Goal: Task Accomplishment & Management: Use online tool/utility

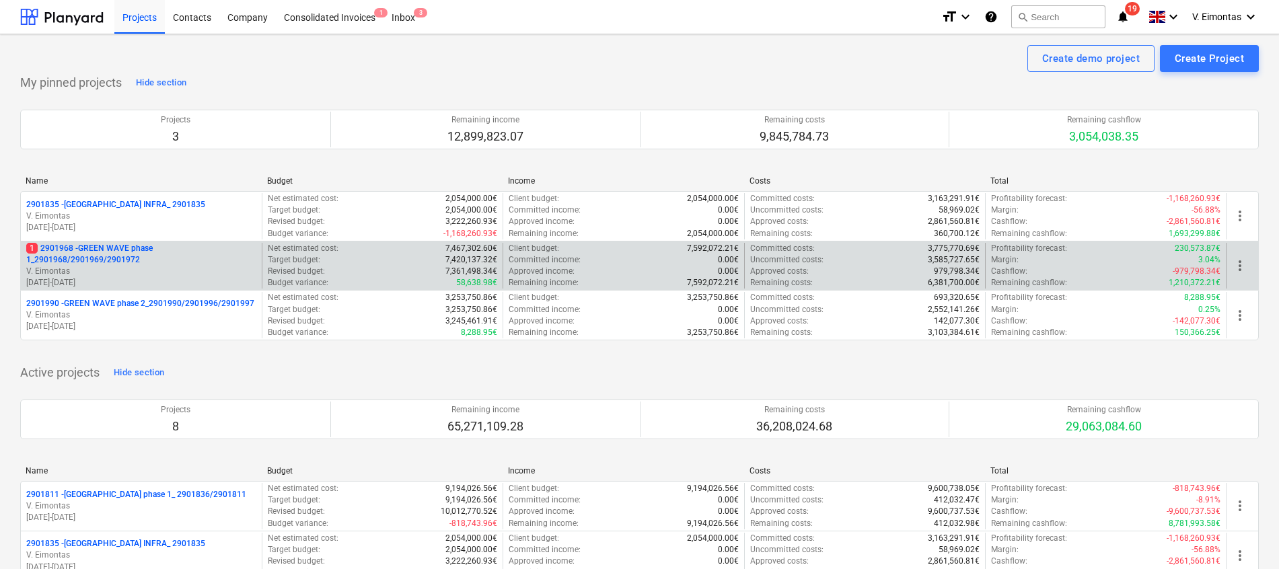
click at [118, 256] on p "1 2901968 - GREEN WAVE phase 1_2901968/2901969/2901972" at bounding box center [141, 254] width 230 height 23
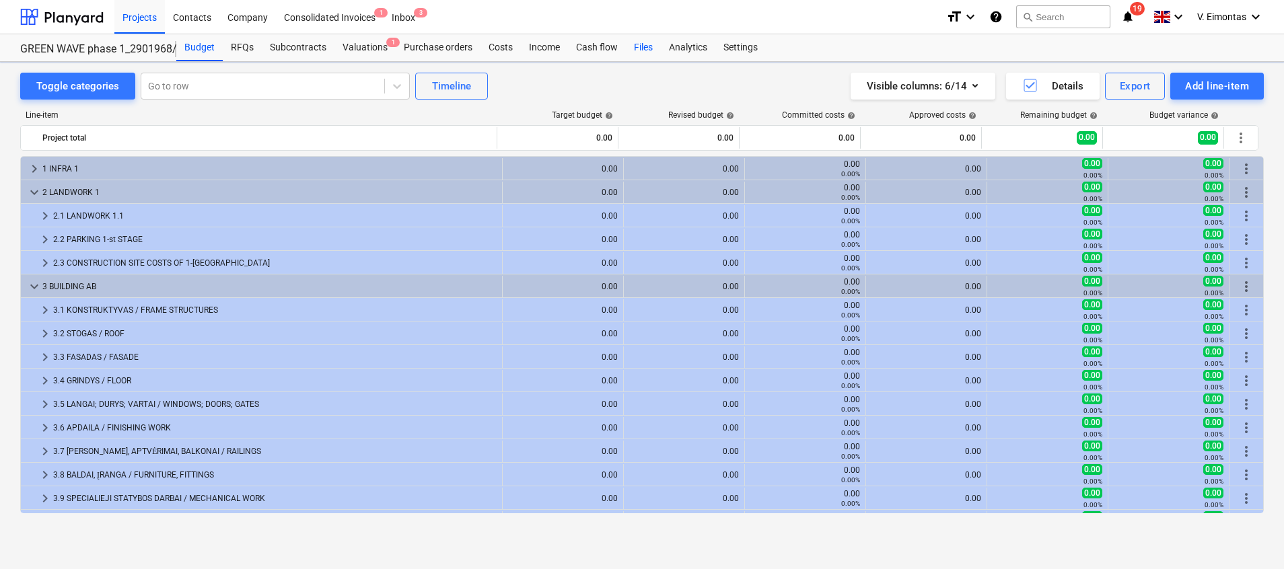
click at [637, 40] on div "Files" at bounding box center [643, 47] width 35 height 27
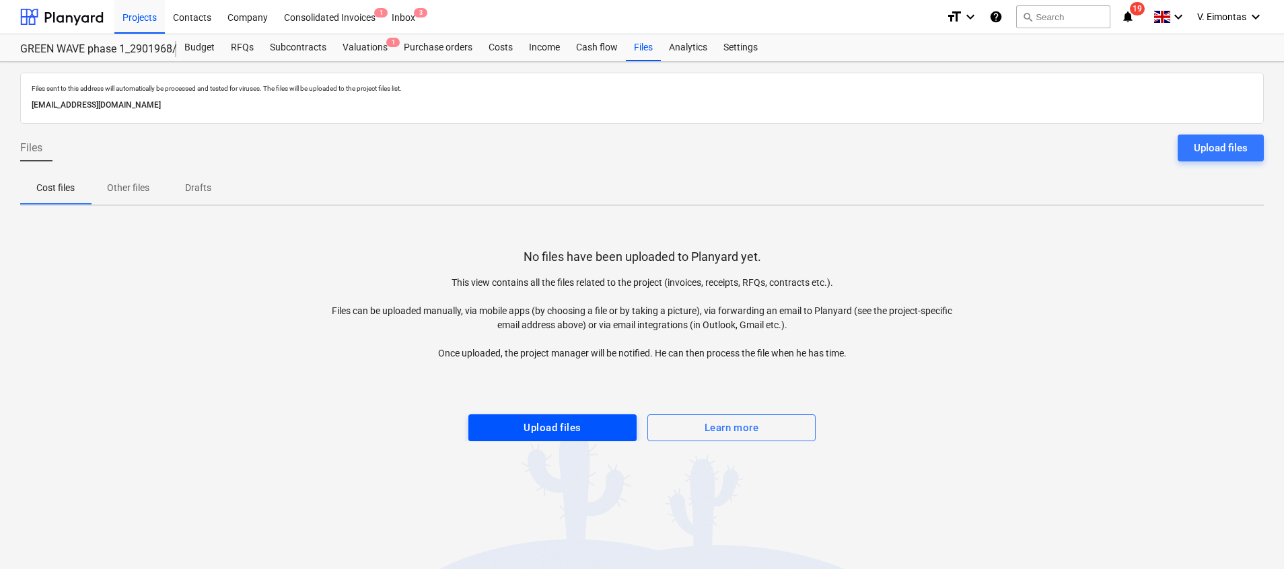
click at [583, 428] on span "Upload files" at bounding box center [552, 427] width 139 height 17
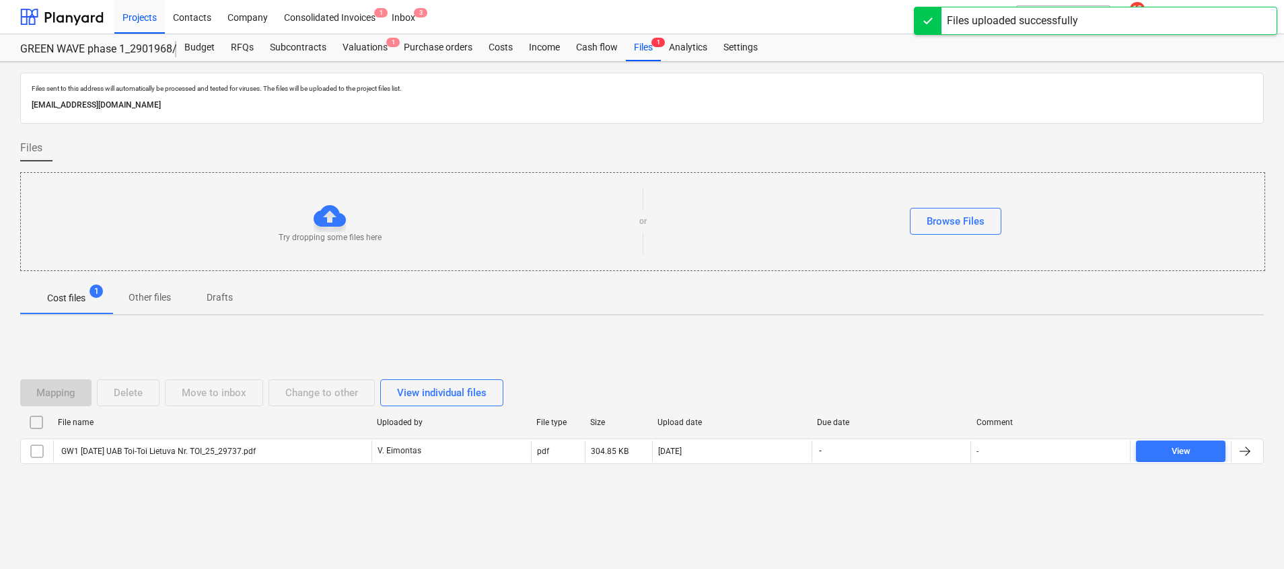
click at [251, 434] on div "File name Uploaded by File type Size Upload date Due date Comment" at bounding box center [641, 425] width 1243 height 27
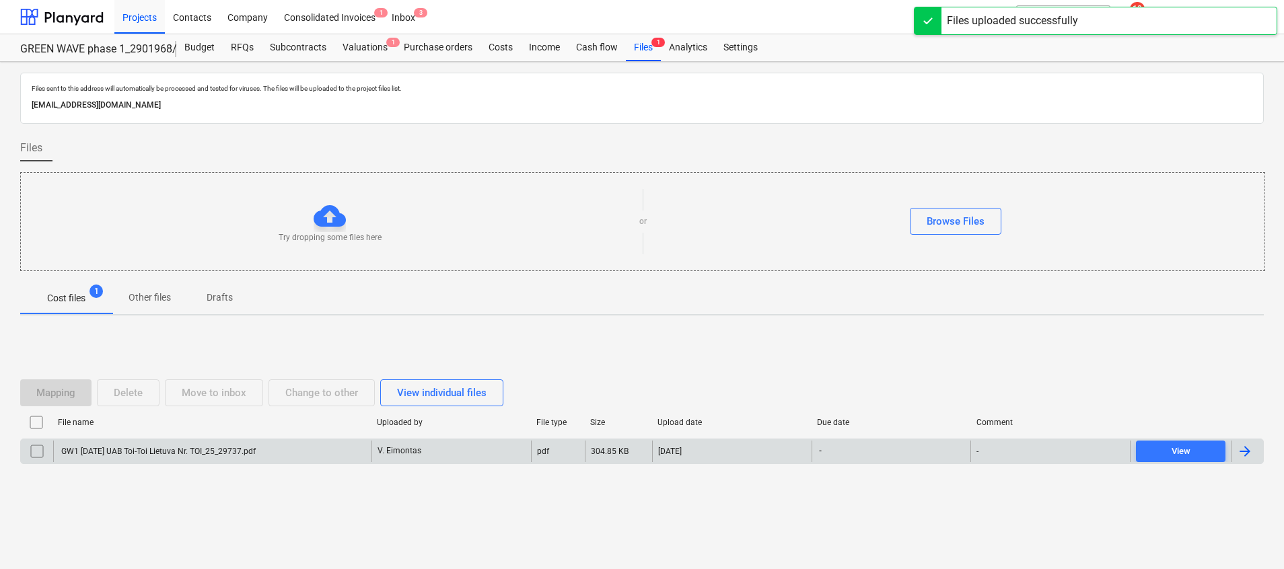
click at [248, 447] on div "GW1 [DATE] UAB Toi-Toi Lietuva Nr. TOI_25_29737.pdf" at bounding box center [157, 451] width 196 height 9
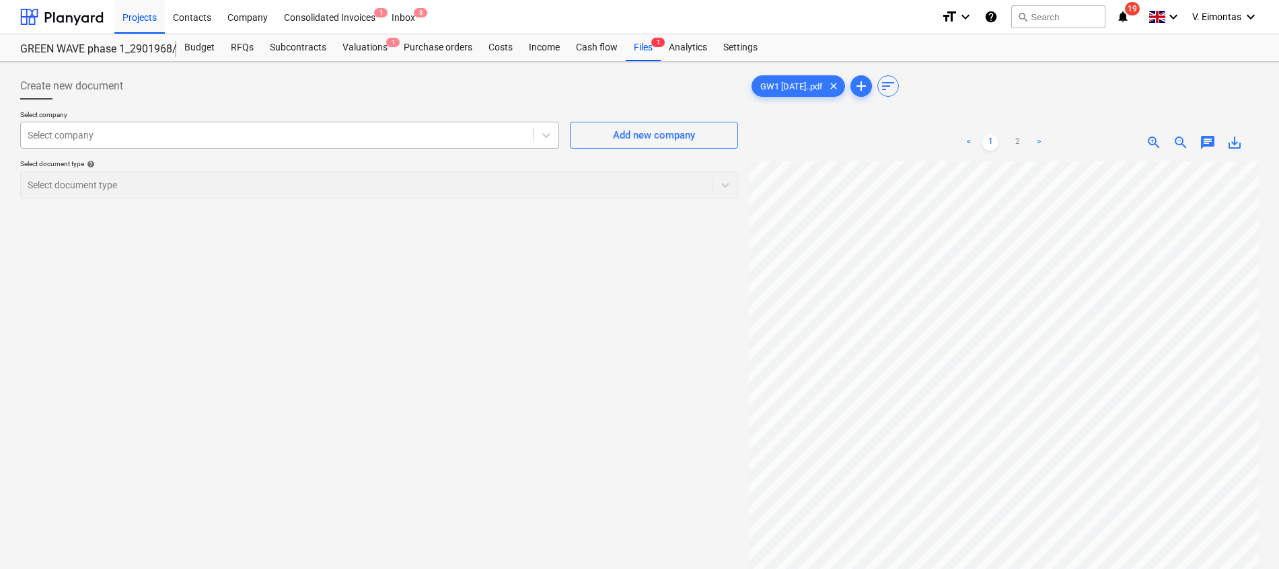
click at [136, 130] on div at bounding box center [277, 134] width 499 height 13
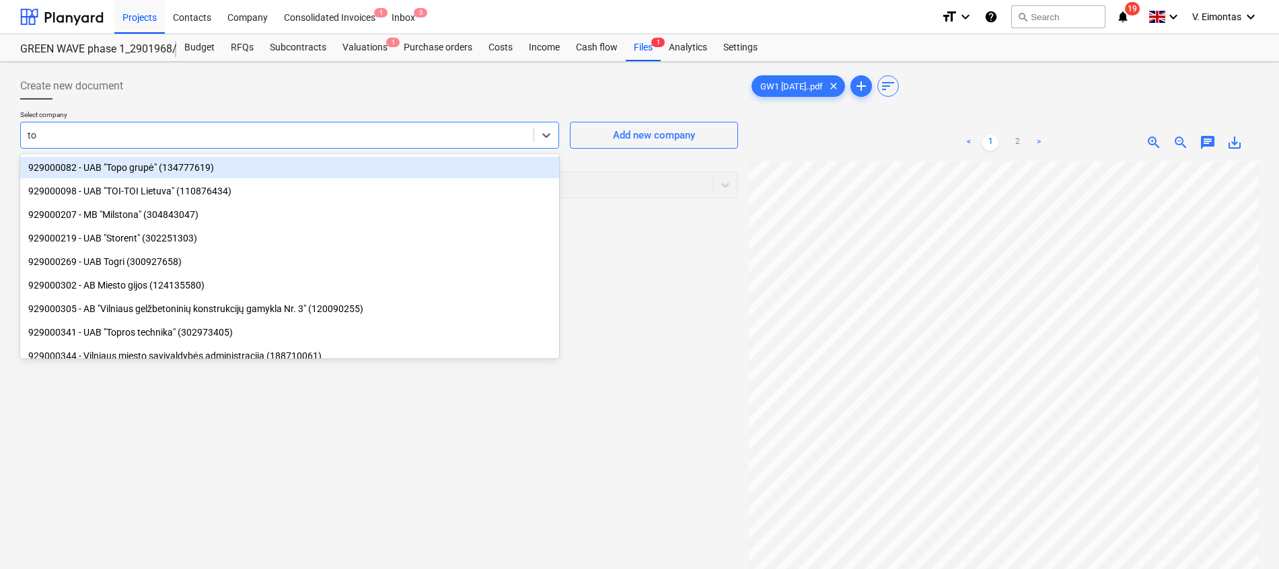
type input "toi"
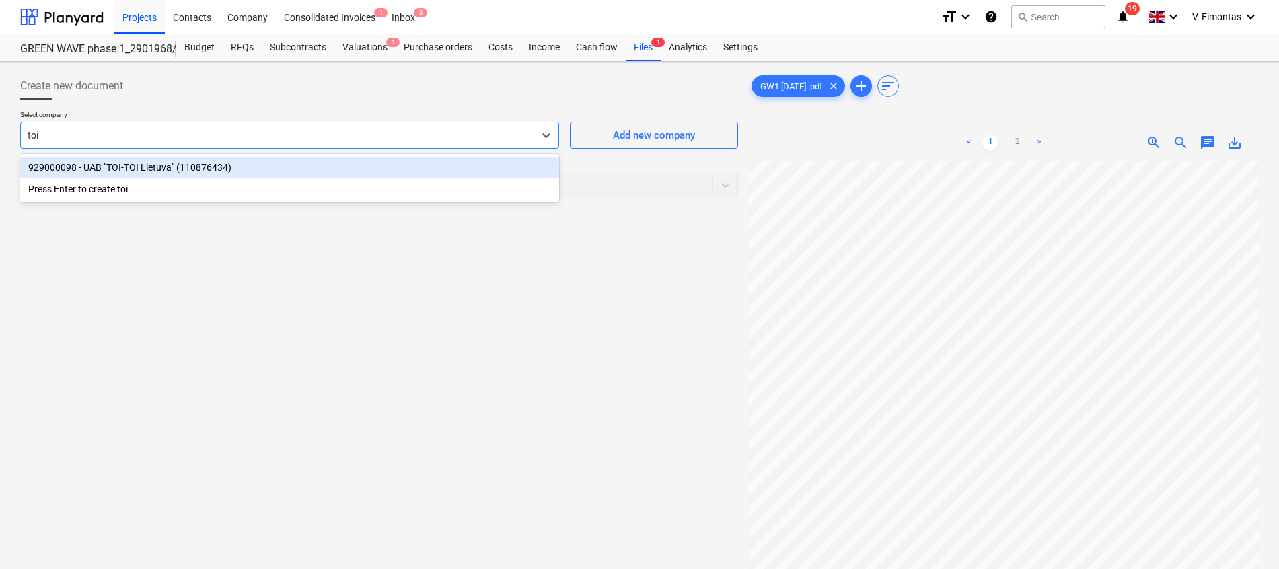
click at [147, 170] on div "929000098 - UAB "TOI-TOI Lietuva" (110876434)" at bounding box center [289, 168] width 539 height 22
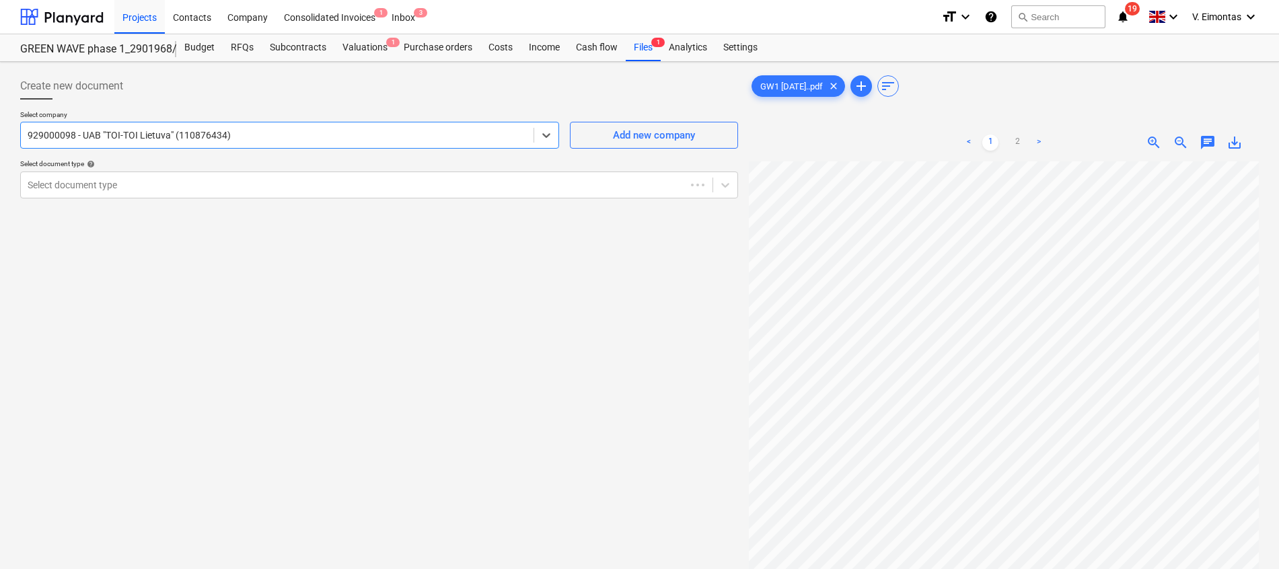
click at [147, 170] on p "Select document type help" at bounding box center [379, 164] width 718 height 11
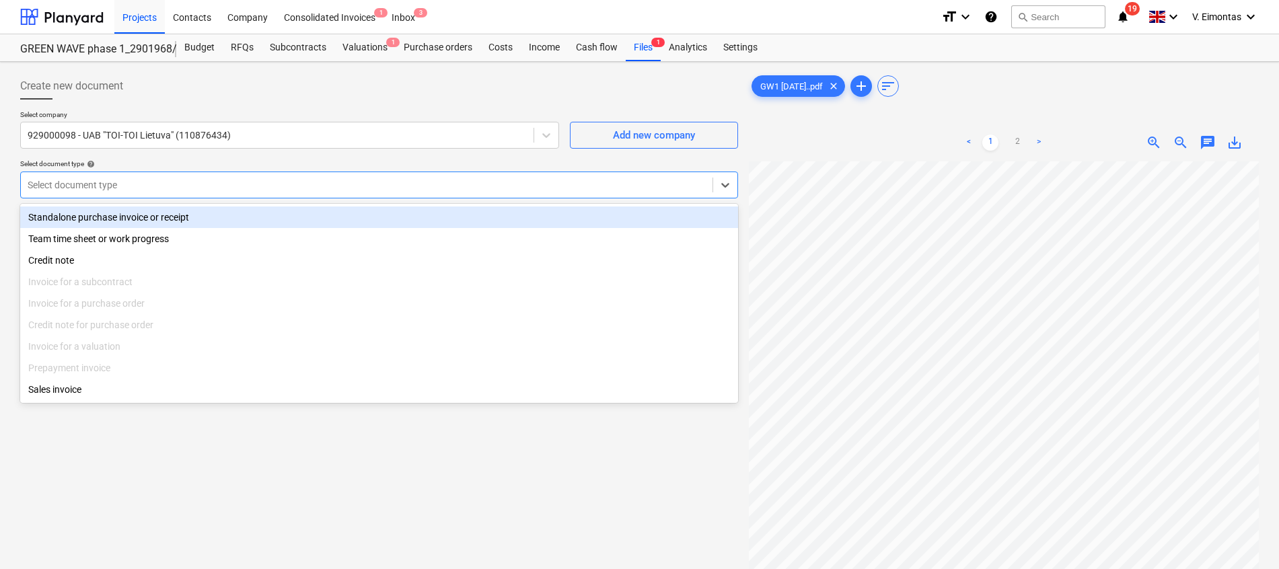
click at [147, 180] on div at bounding box center [367, 184] width 678 height 13
click at [104, 223] on div "Standalone purchase invoice or receipt" at bounding box center [379, 218] width 718 height 22
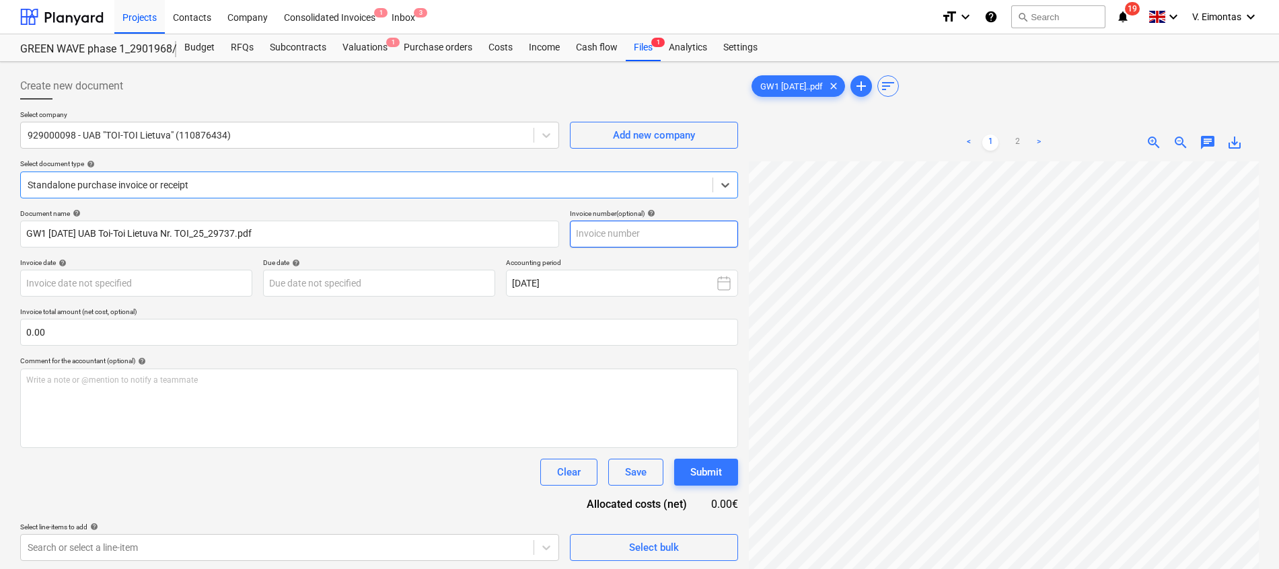
click at [645, 224] on input "text" at bounding box center [654, 234] width 168 height 27
type input "TOI/25/29737"
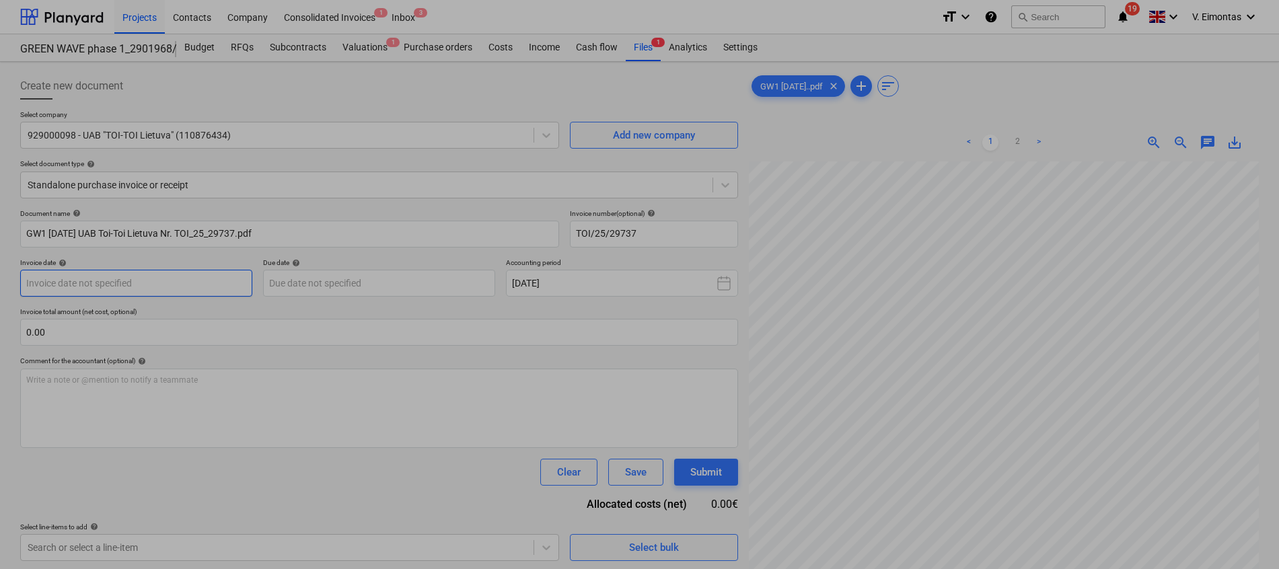
click at [145, 275] on body "Projects Contacts Company Consolidated Invoices 1 Inbox 3 format_size keyboard_…" at bounding box center [639, 284] width 1279 height 569
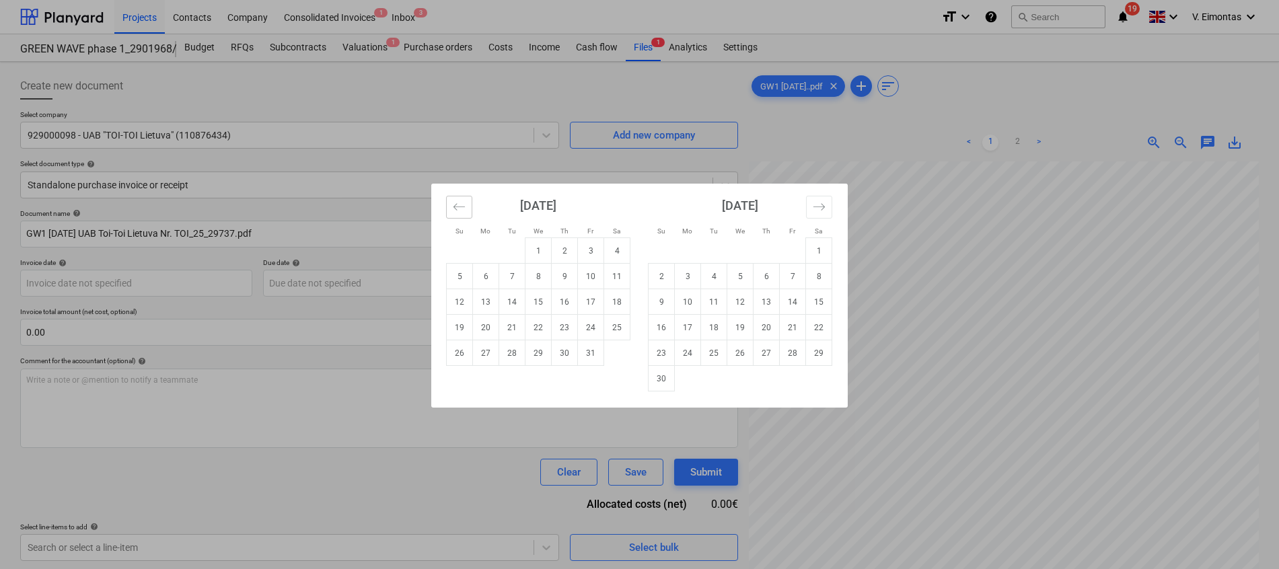
click at [446, 209] on button "Move backward to switch to the previous month." at bounding box center [459, 207] width 26 height 23
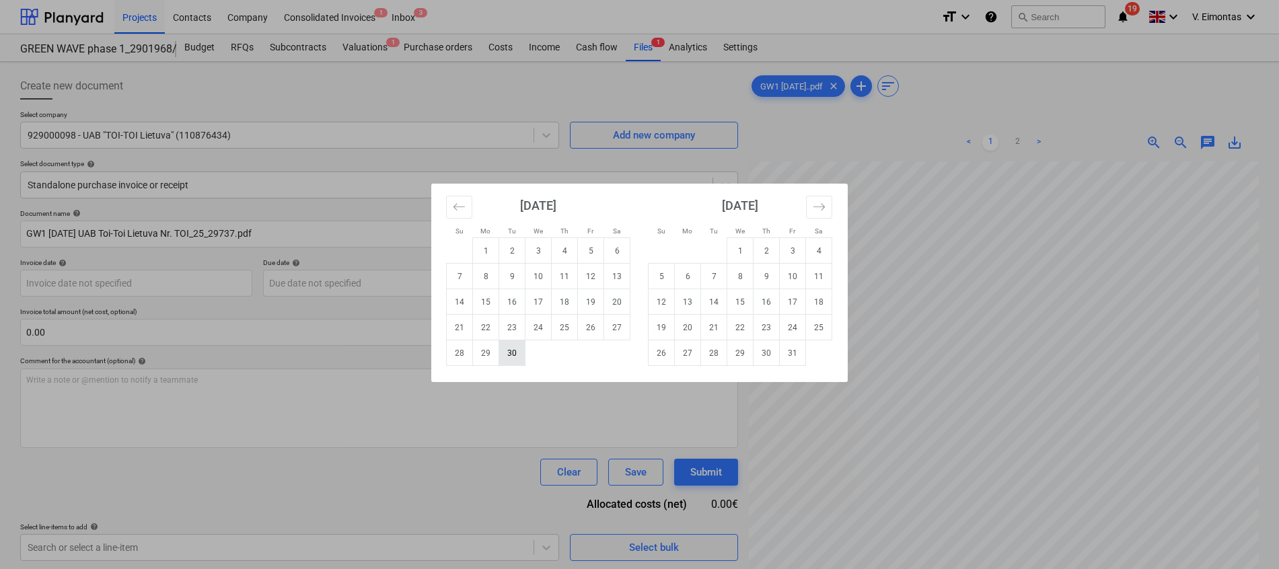
click at [509, 355] on td "30" at bounding box center [512, 353] width 26 height 26
type input "[DATE]"
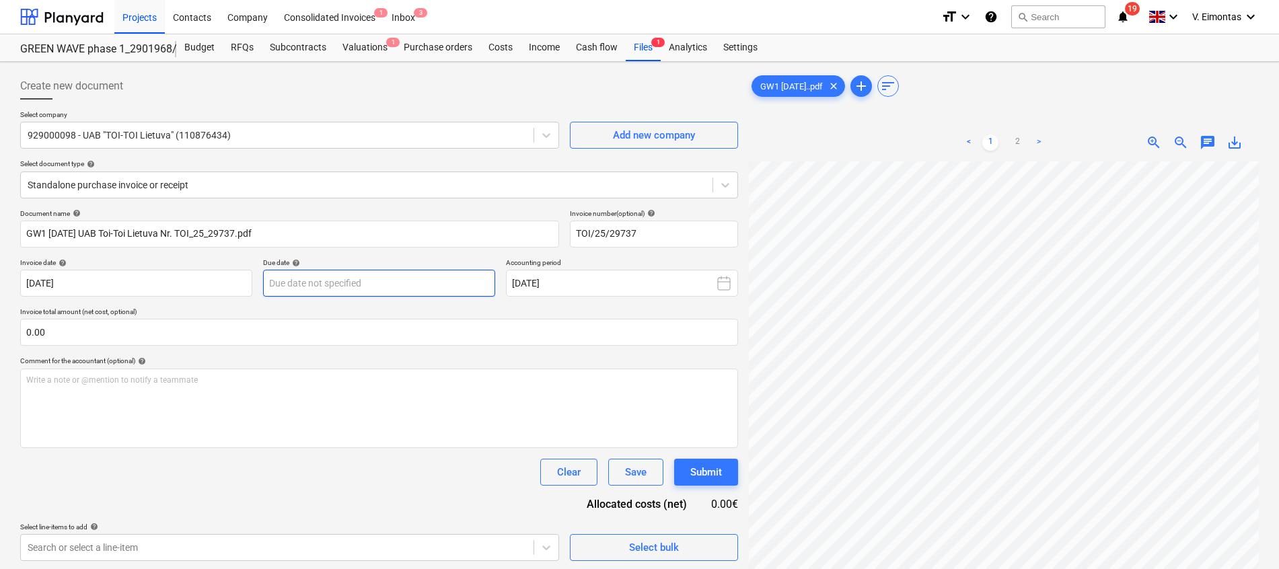
click at [356, 287] on body "Projects Contacts Company Consolidated Invoices 1 Inbox 3 format_size keyboard_…" at bounding box center [639, 284] width 1279 height 569
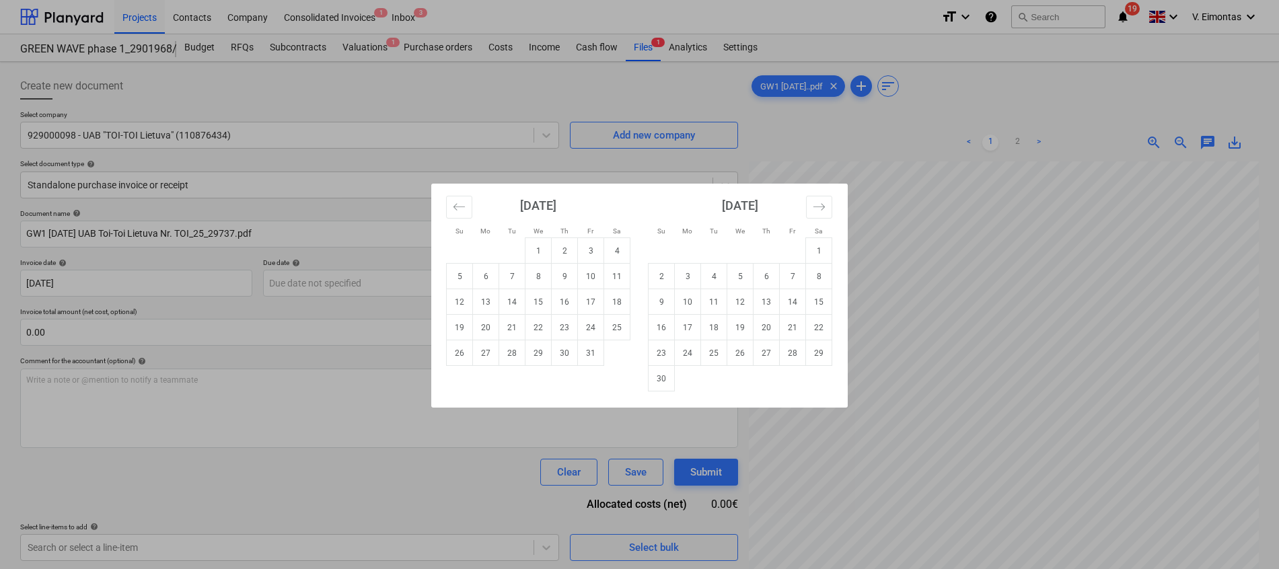
click at [1081, 341] on div "Su Mo Tu We Th Fr Sa Su Mo Tu We Th Fr Sa [DATE] 1 2 3 4 5 6 7 8 9 10 11 12 13 …" at bounding box center [639, 284] width 1279 height 569
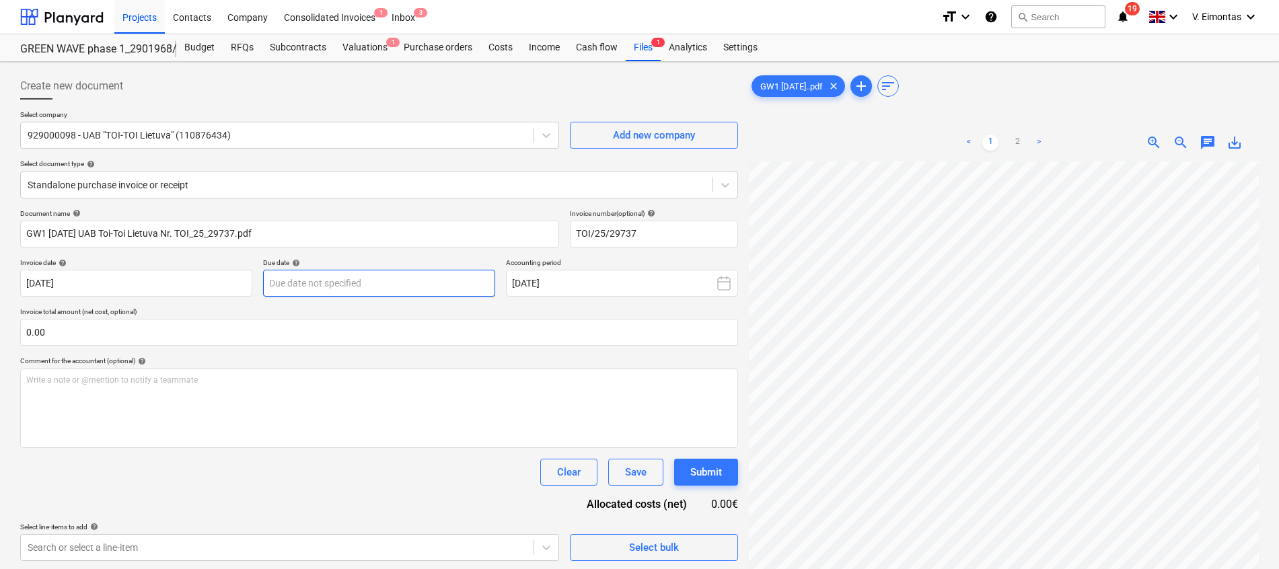
click at [373, 281] on body "Projects Contacts Company Consolidated Invoices 1 Inbox 3 format_size keyboard_…" at bounding box center [639, 284] width 1279 height 569
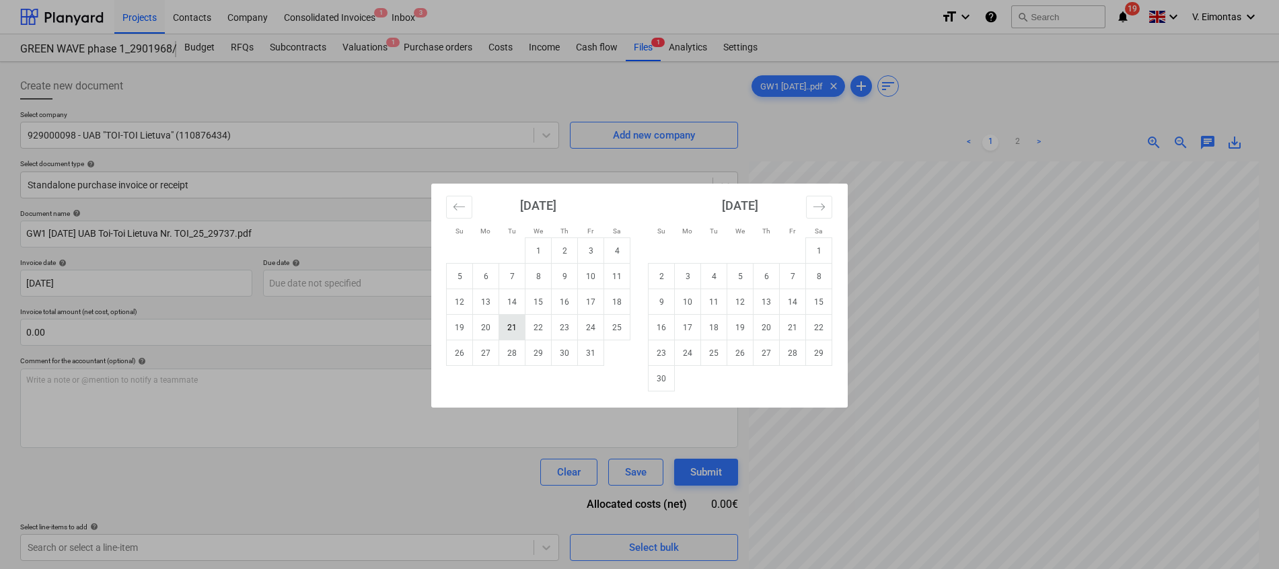
click at [511, 330] on td "21" at bounding box center [512, 328] width 26 height 26
type input "[DATE]"
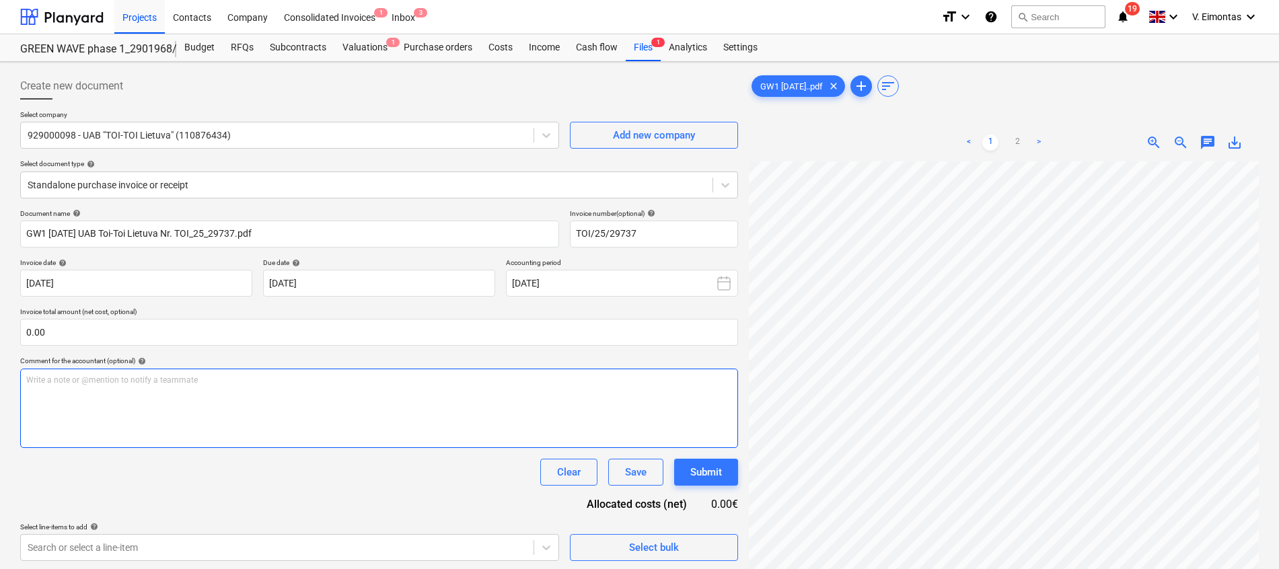
scroll to position [82, 98]
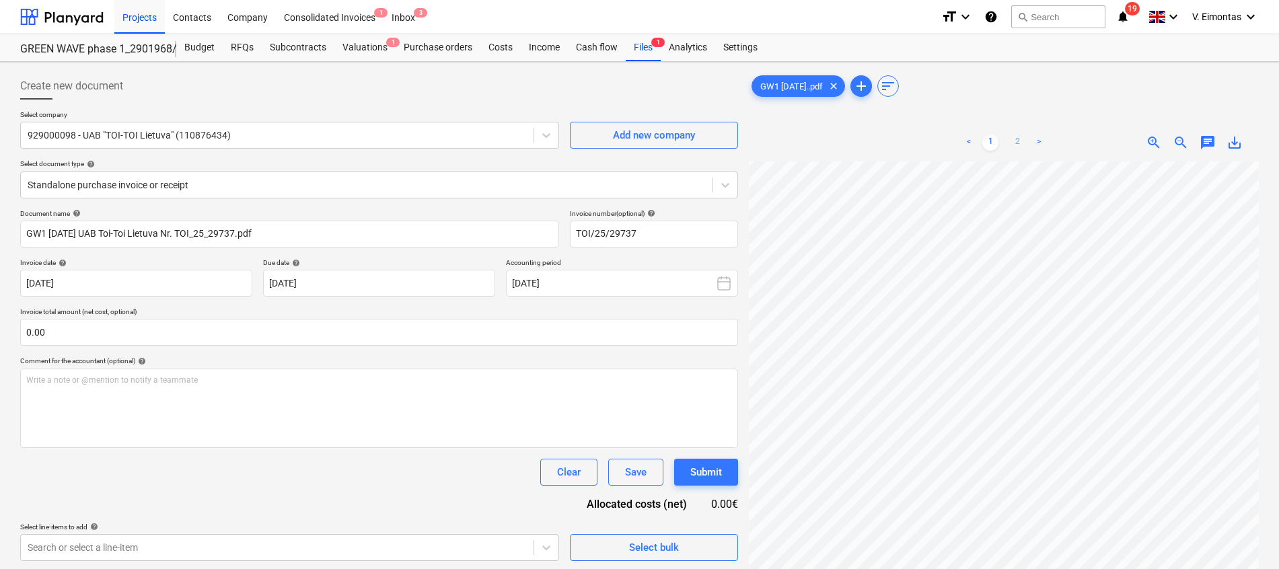
click at [1010, 147] on link "2" at bounding box center [1017, 143] width 16 height 16
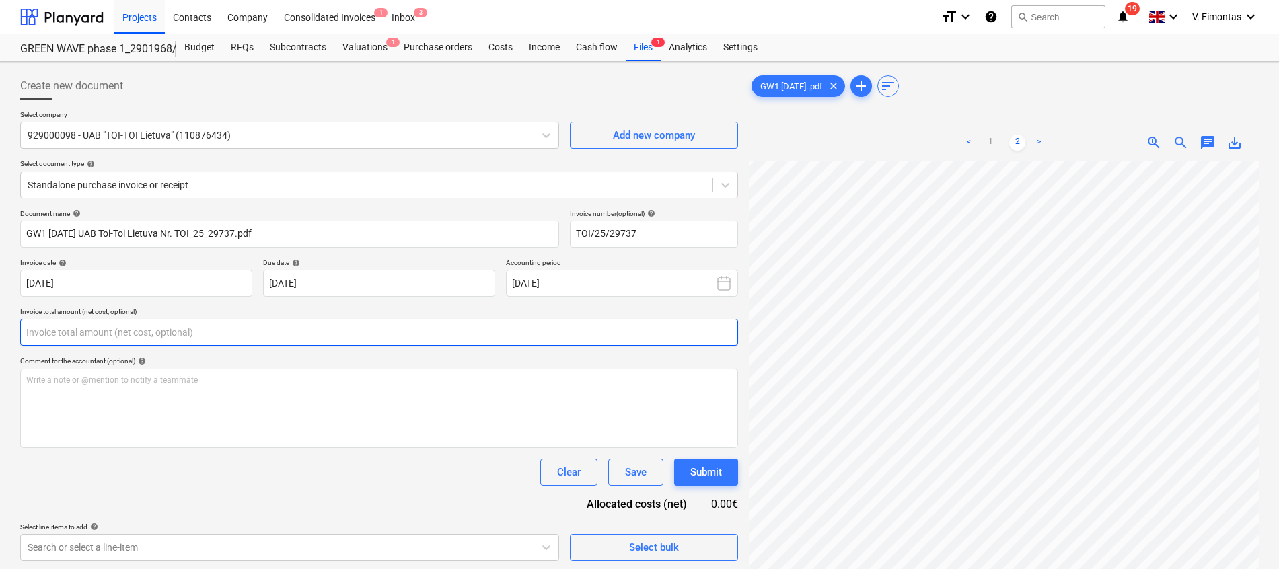
click at [209, 338] on input "text" at bounding box center [379, 332] width 718 height 27
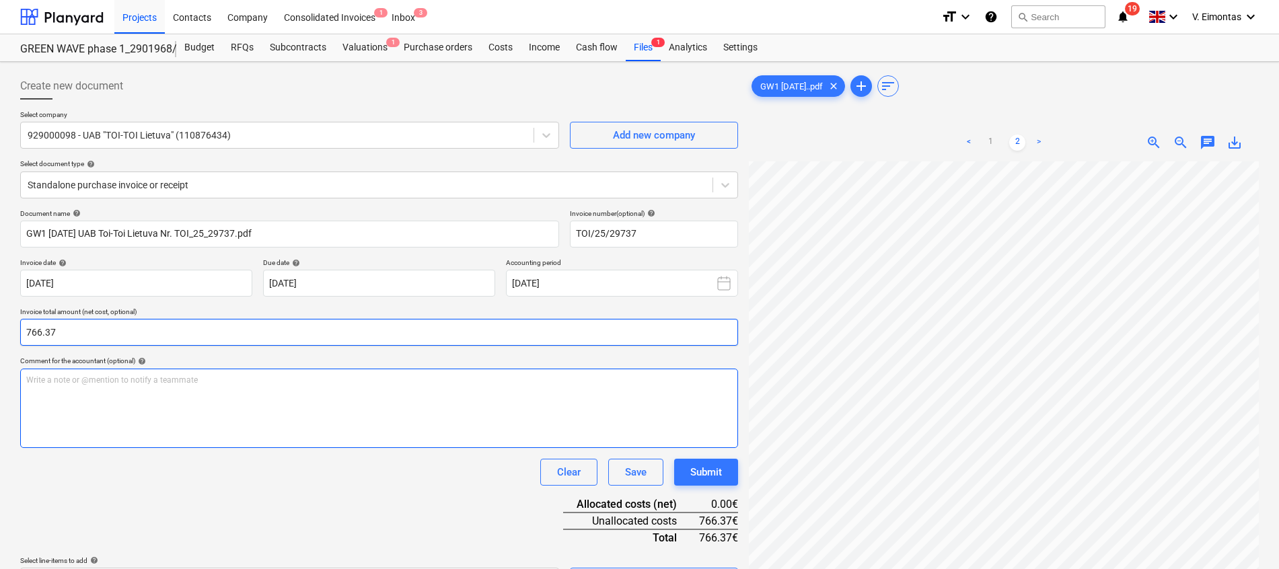
type input "766.37"
click at [203, 401] on div "Write a note or @mention to notify a teammate [PERSON_NAME]" at bounding box center [379, 408] width 718 height 79
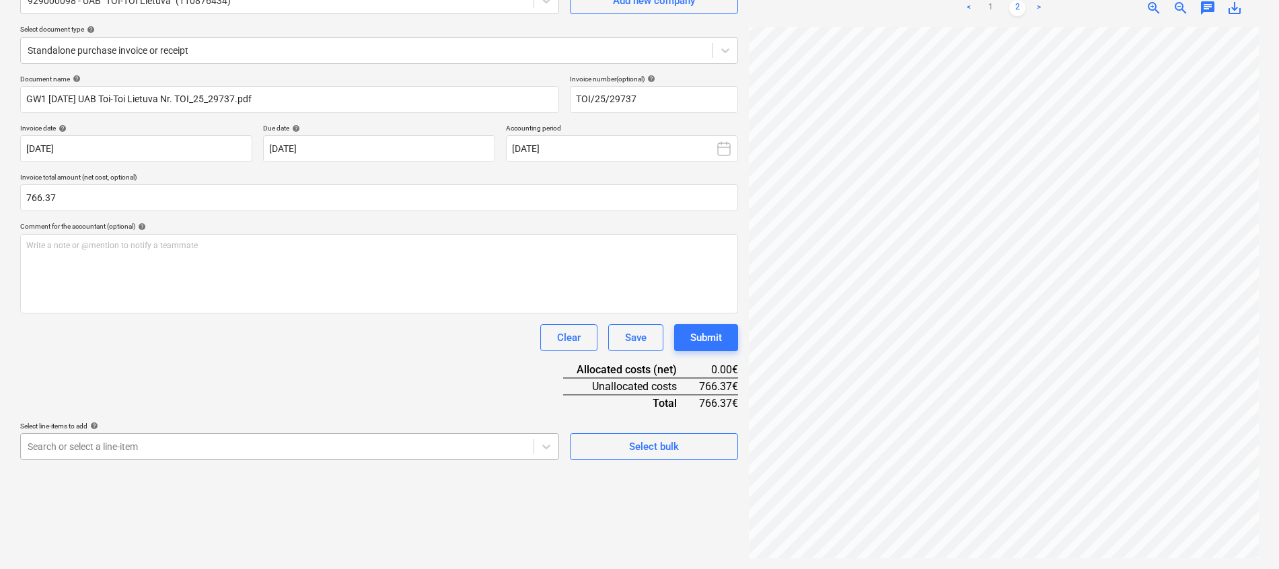
click at [227, 435] on body "Projects Contacts Company Consolidated Invoices 1 Inbox 3 format_size keyboard_…" at bounding box center [639, 149] width 1279 height 569
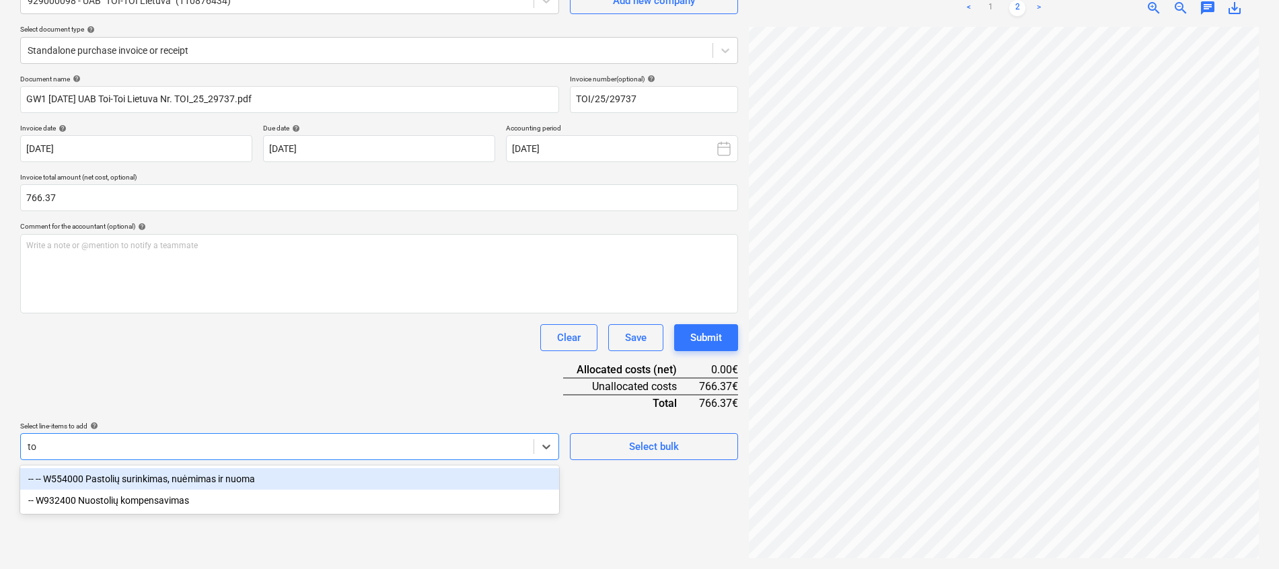
scroll to position [235, 0]
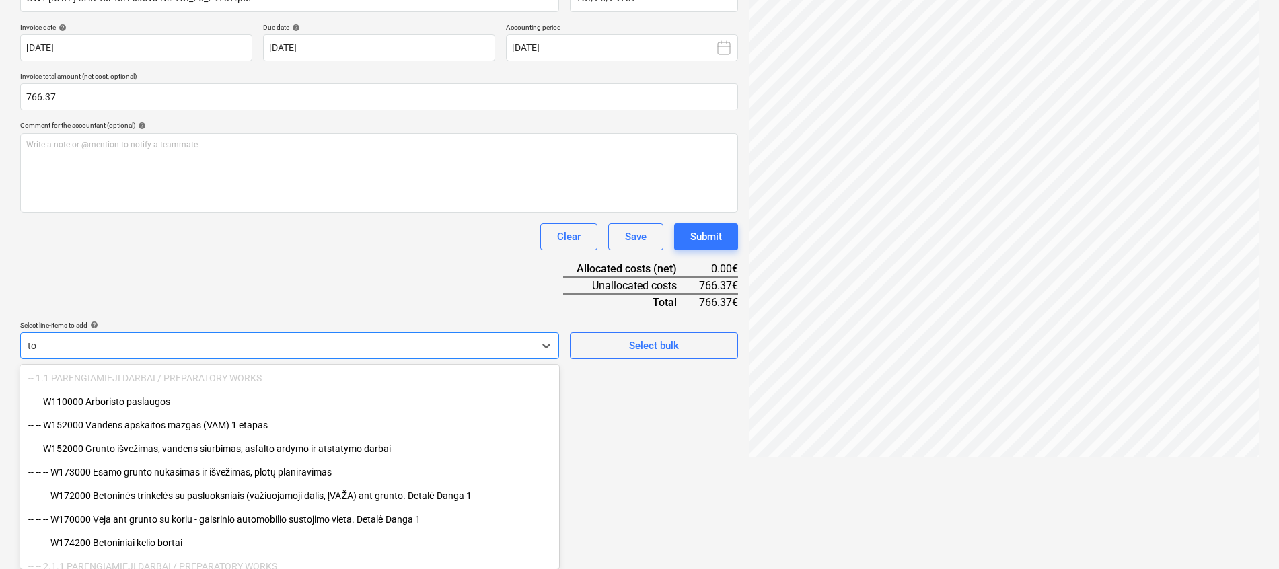
type input "t"
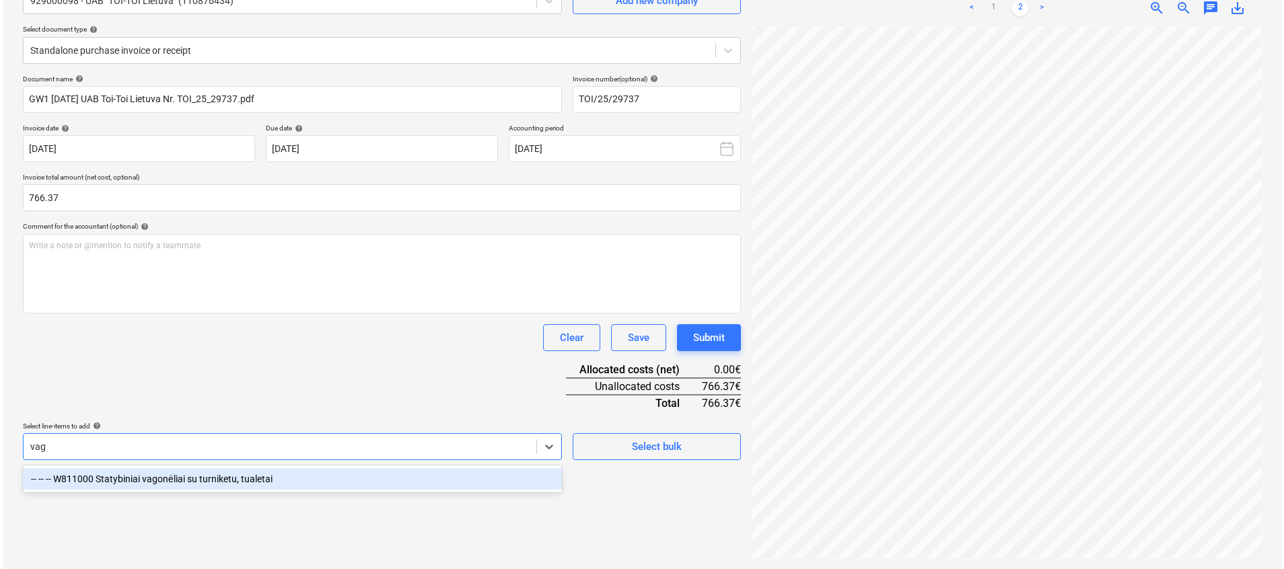
scroll to position [135, 0]
type input "vago"
click at [240, 474] on div "-- -- -- W811000 Statybiniai vagonėliai su turniketu, tualetai" at bounding box center [289, 479] width 539 height 22
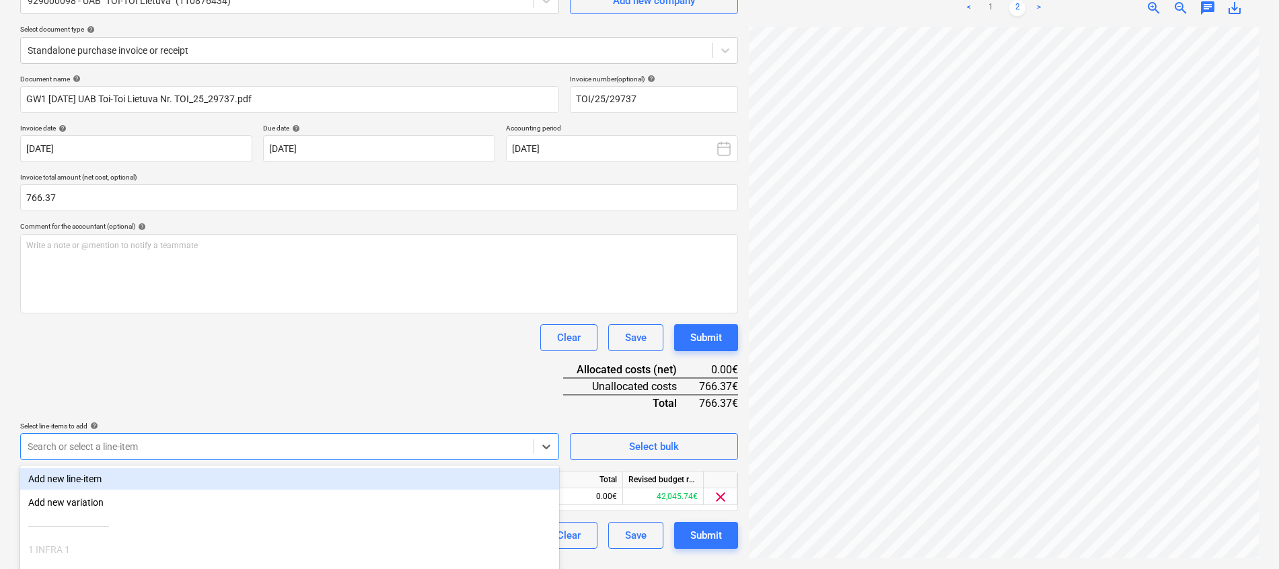
click at [292, 378] on div "Document name help GW1 [DATE] UAB Toi-Toi Lietuva Nr. TOI_25_29737.pdf Invoice …" at bounding box center [379, 312] width 718 height 474
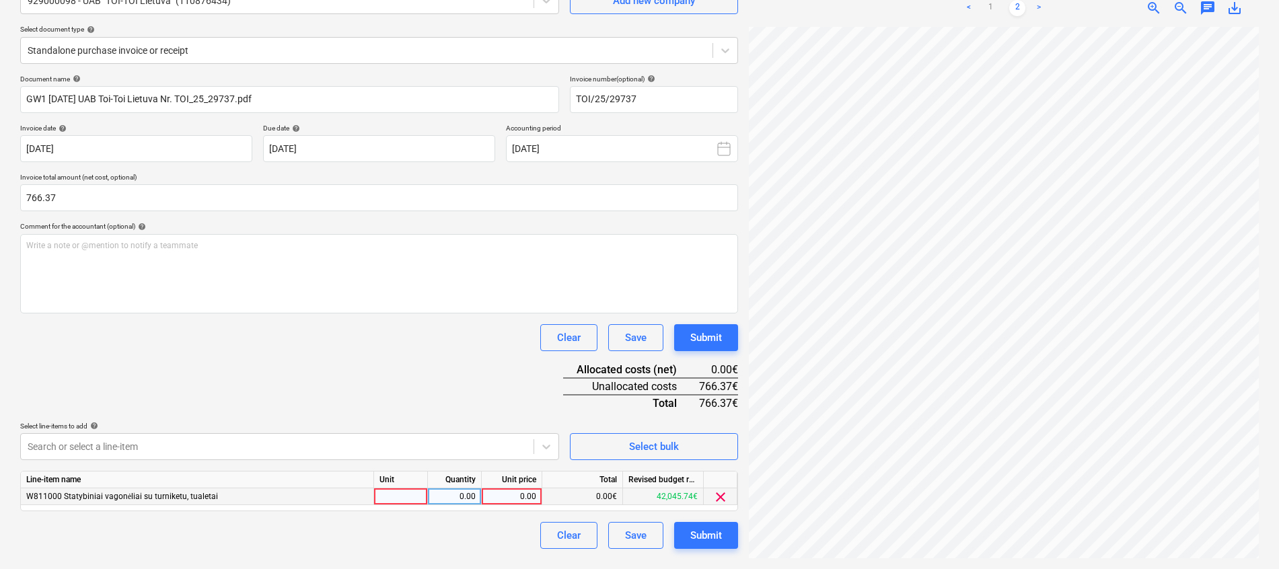
click at [404, 500] on div at bounding box center [401, 496] width 54 height 17
type input "mėn."
type input "1"
type input "766.37"
click at [394, 343] on div "Clear Save Submit" at bounding box center [379, 337] width 718 height 27
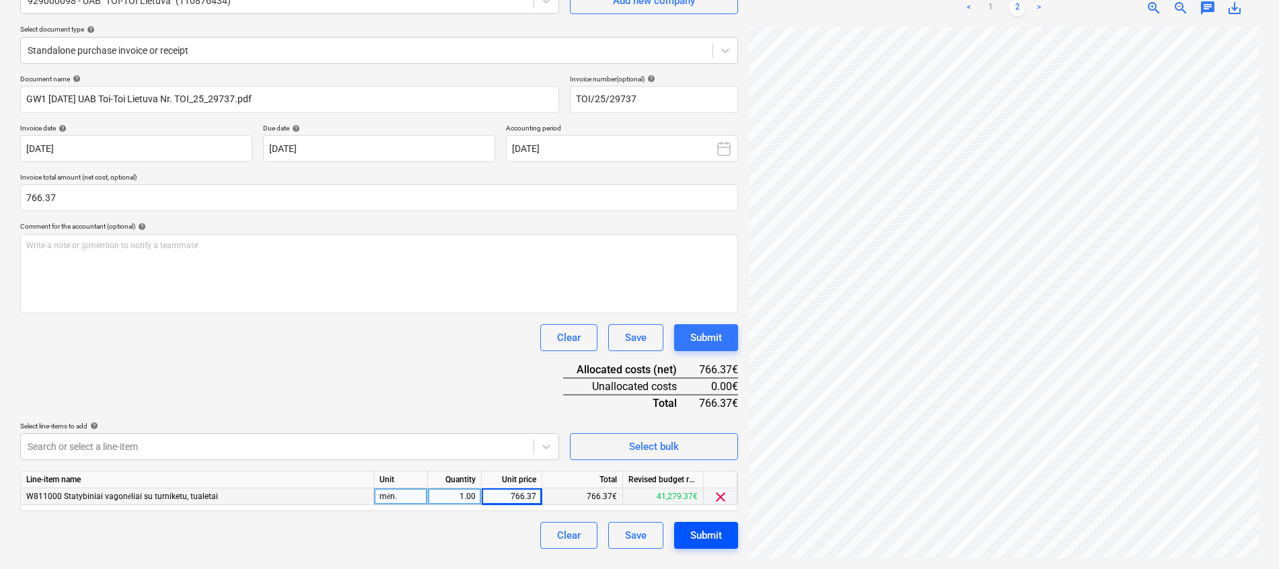
click at [723, 538] on button "Submit" at bounding box center [706, 535] width 64 height 27
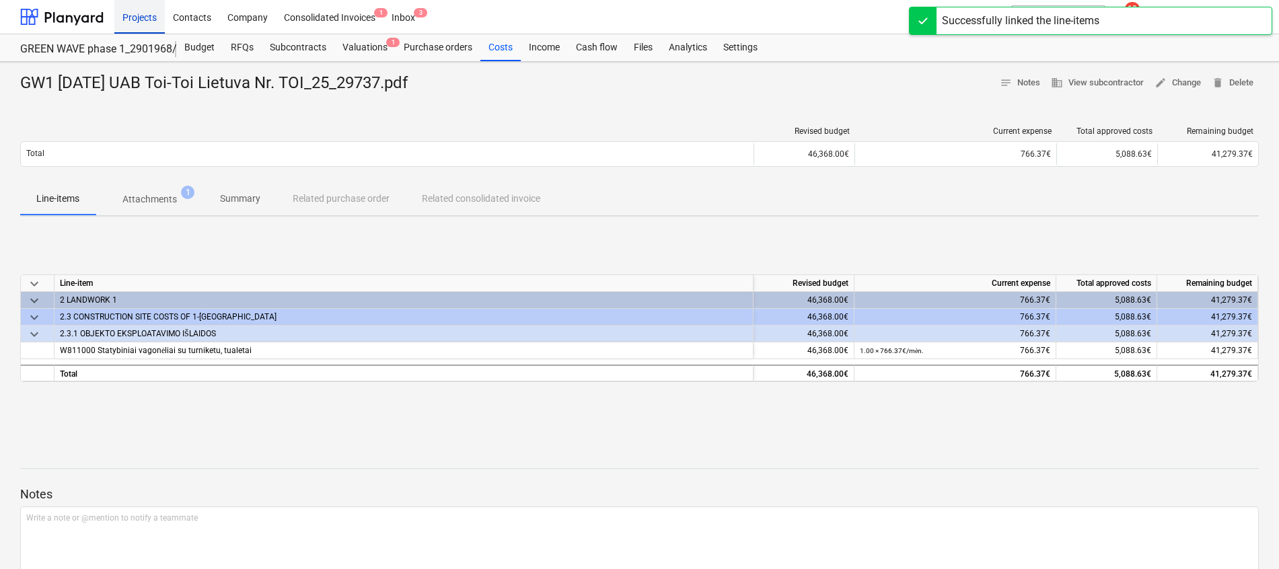
click at [152, 6] on div "Projects" at bounding box center [139, 16] width 50 height 34
